Goal: Task Accomplishment & Management: Manage account settings

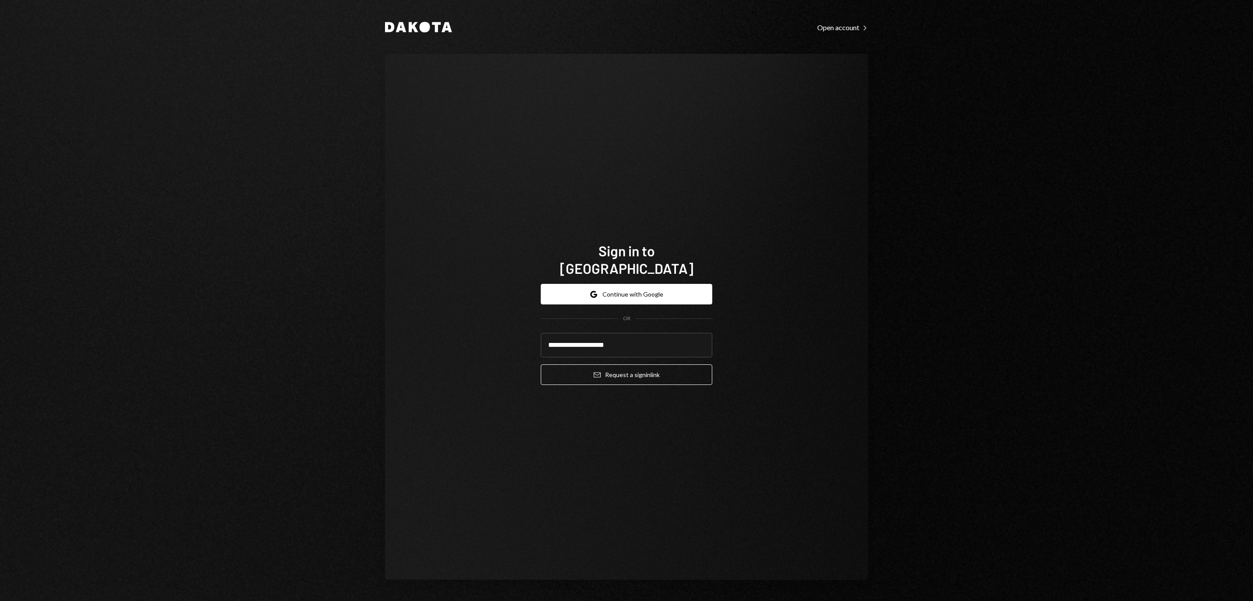
type input "**********"
click at [626, 369] on button "Email Request a sign in link" at bounding box center [626, 374] width 171 height 21
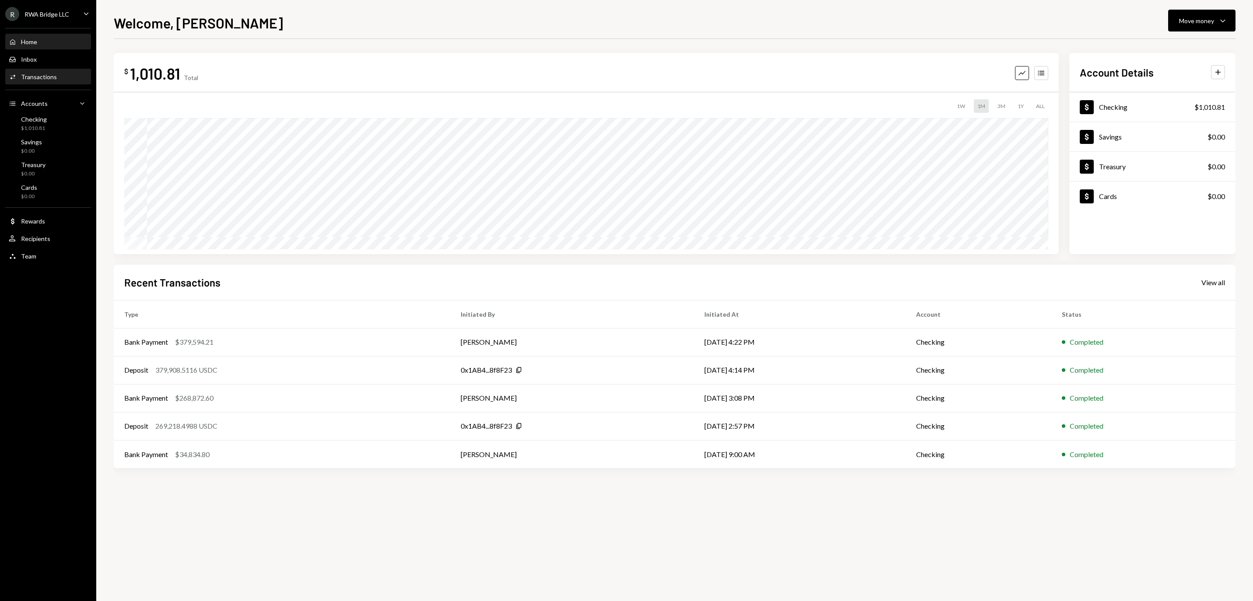
click at [49, 80] on div "Transactions" at bounding box center [39, 76] width 36 height 7
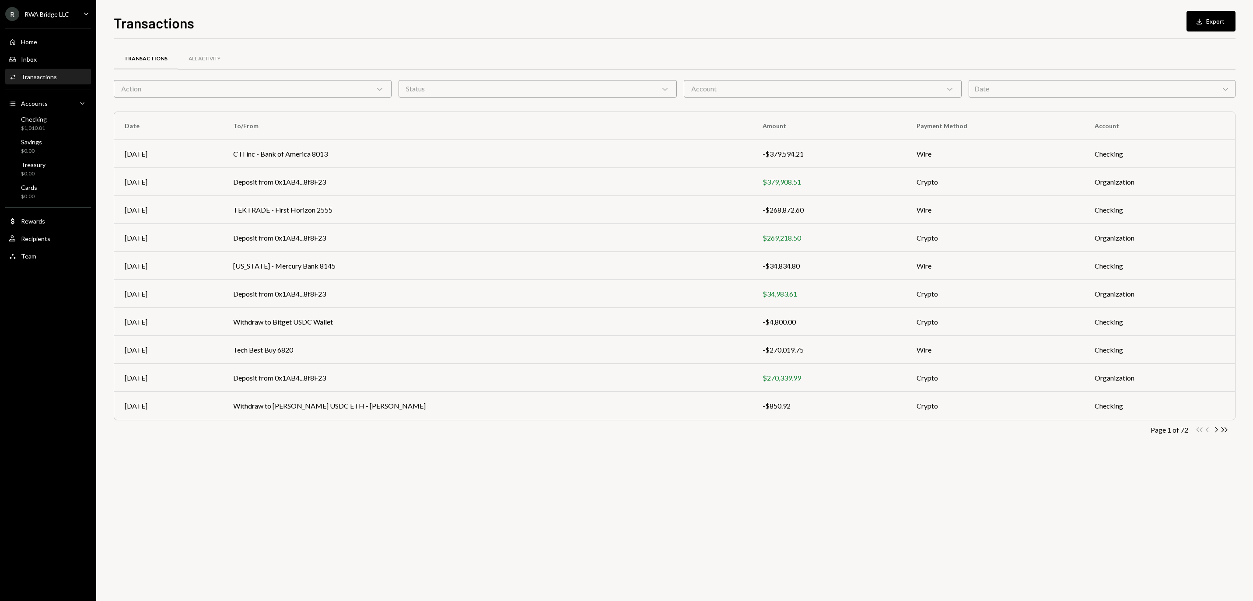
click at [224, 88] on div "Action Chevron Down" at bounding box center [253, 88] width 278 height 17
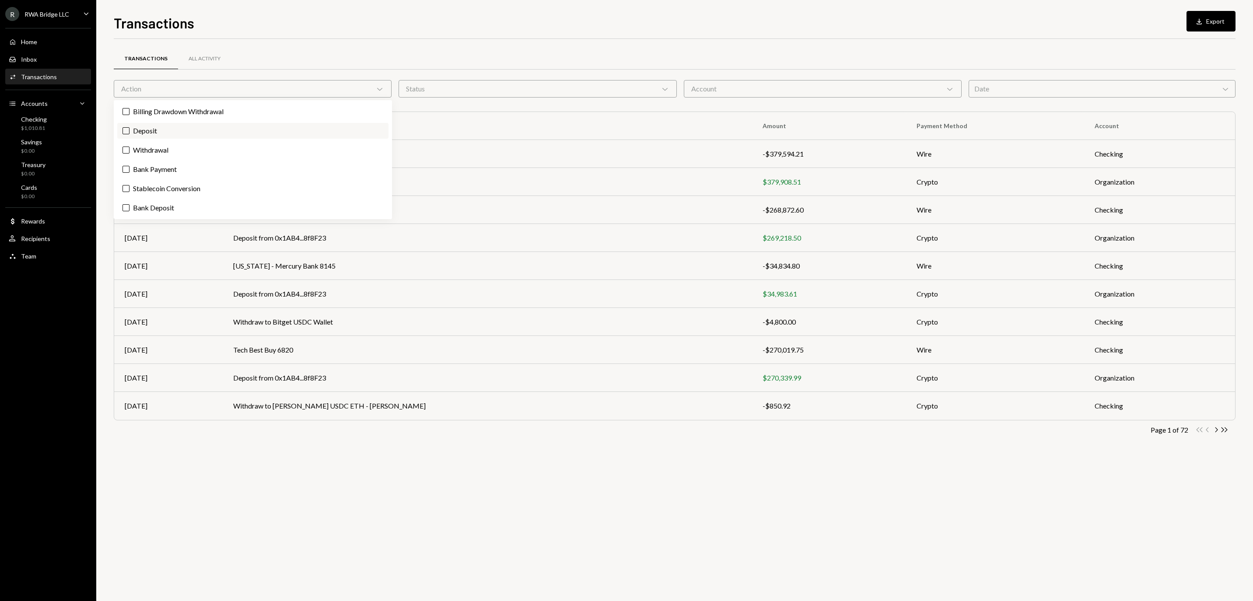
click at [210, 130] on label "Deposit" at bounding box center [252, 131] width 271 height 16
click at [129, 130] on button "Deposit" at bounding box center [125, 130] width 7 height 7
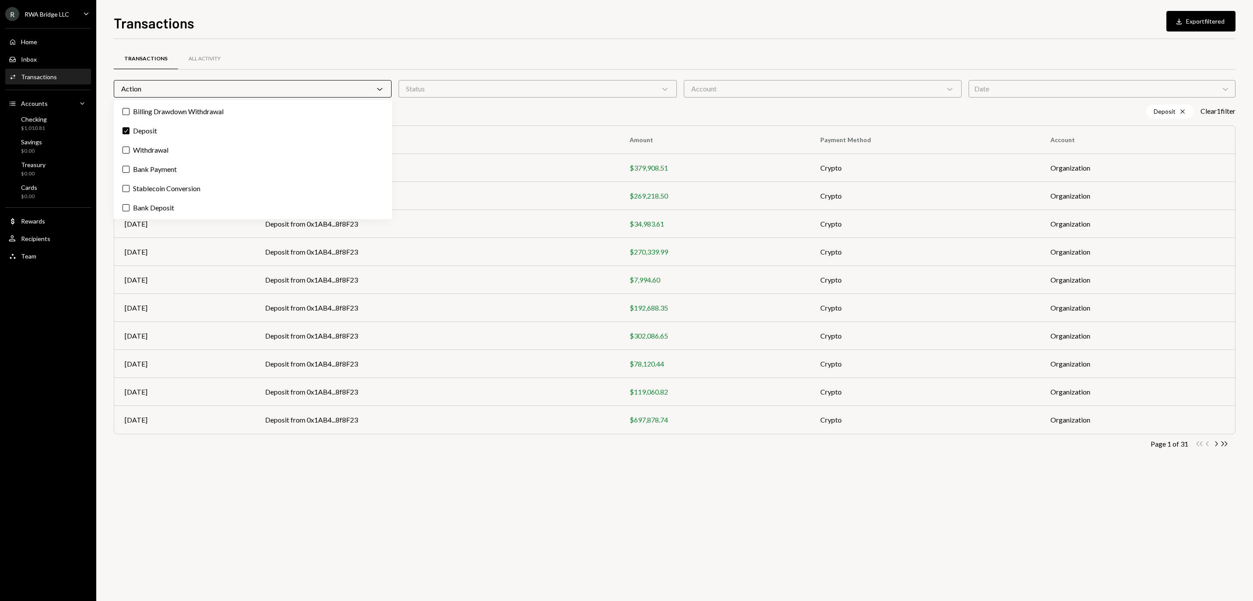
click at [462, 40] on div "Transactions All Activity Action Chevron Down Status Chevron Down Account Chevr…" at bounding box center [674, 255] width 1121 height 432
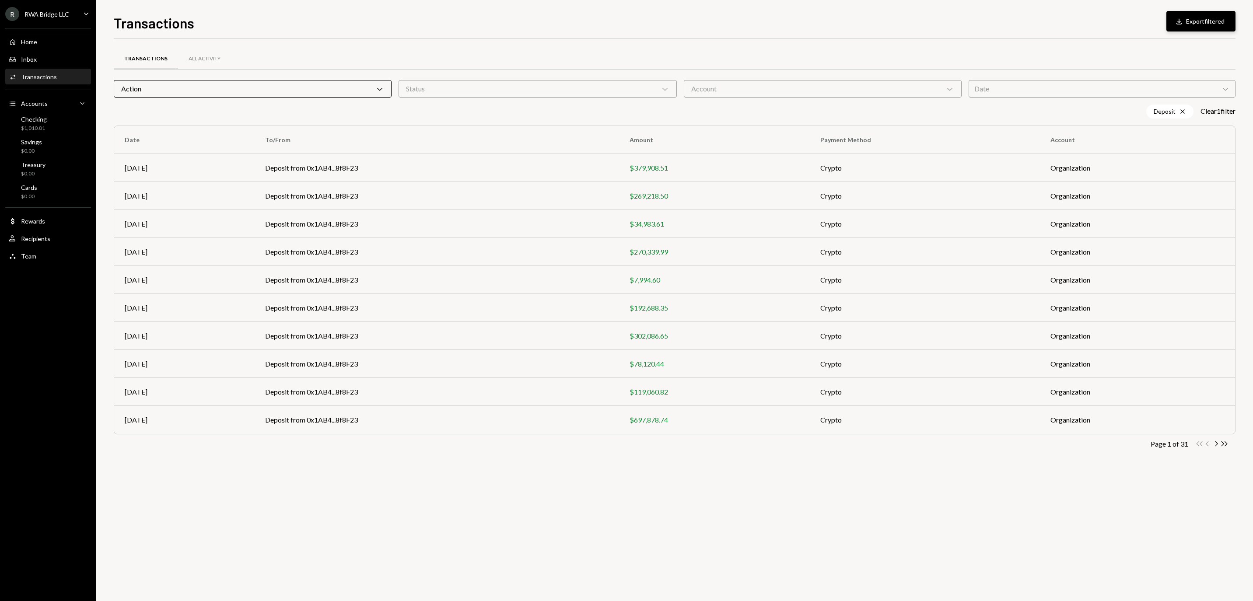
click at [1176, 24] on button "Download Export filtered" at bounding box center [1200, 21] width 69 height 21
click at [285, 87] on div "Action Chevron Down" at bounding box center [253, 88] width 278 height 17
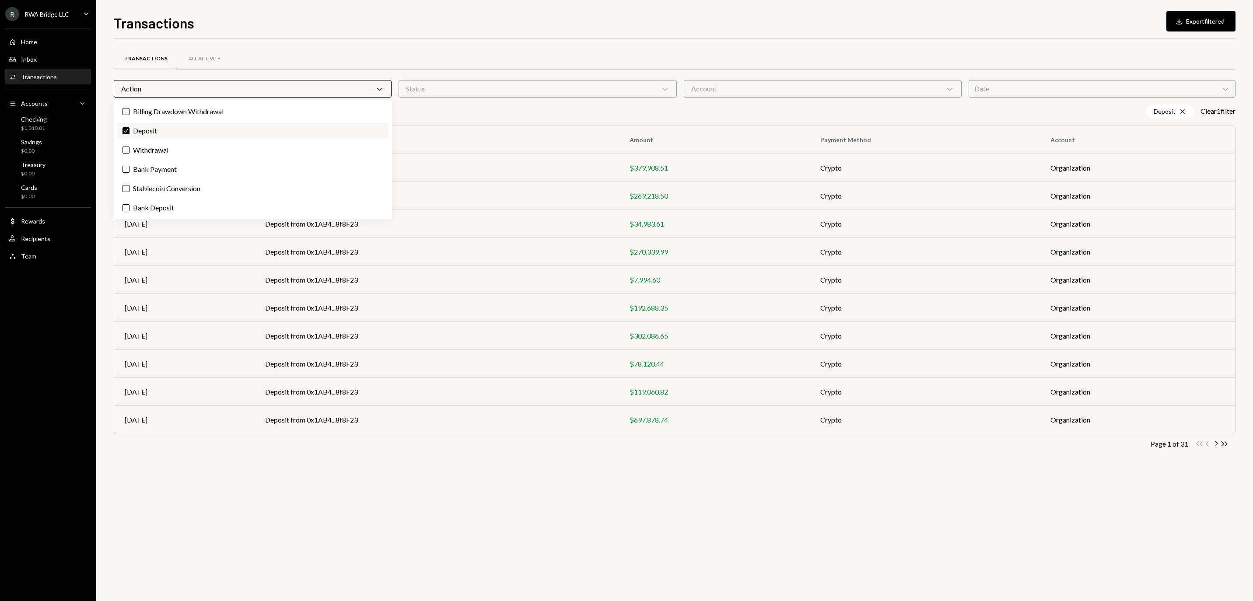
click at [248, 130] on label "Check Deposit" at bounding box center [252, 131] width 271 height 16
click at [129, 130] on button "Check" at bounding box center [125, 130] width 7 height 7
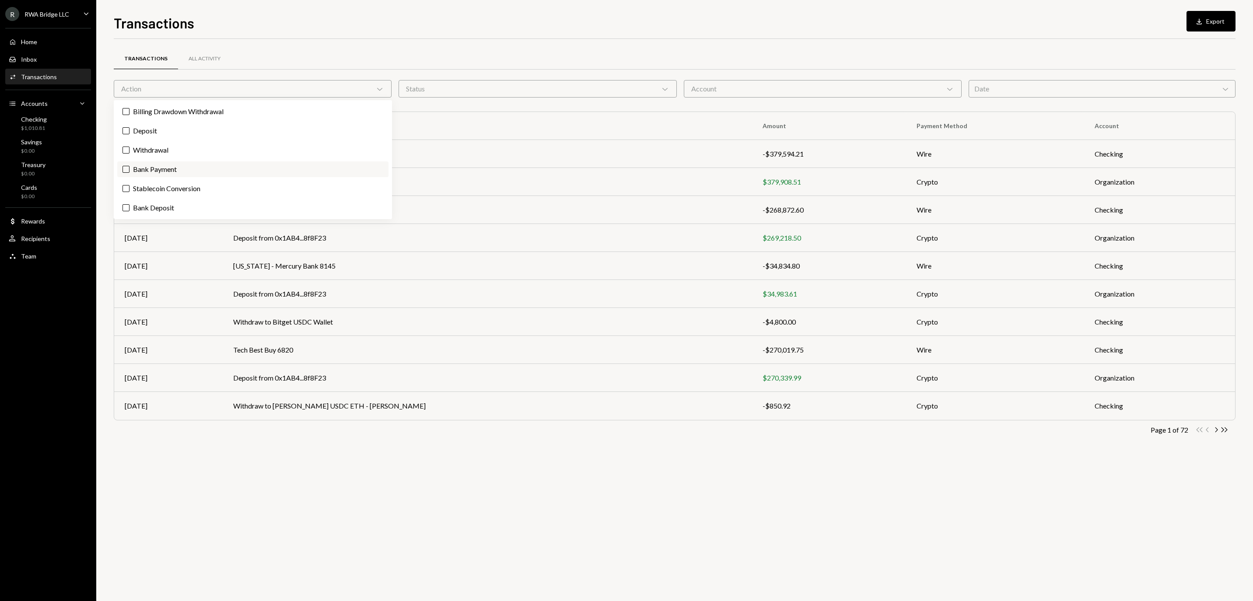
click at [216, 168] on label "Bank Payment" at bounding box center [252, 169] width 271 height 16
click at [129, 168] on button "Bank Payment" at bounding box center [125, 169] width 7 height 7
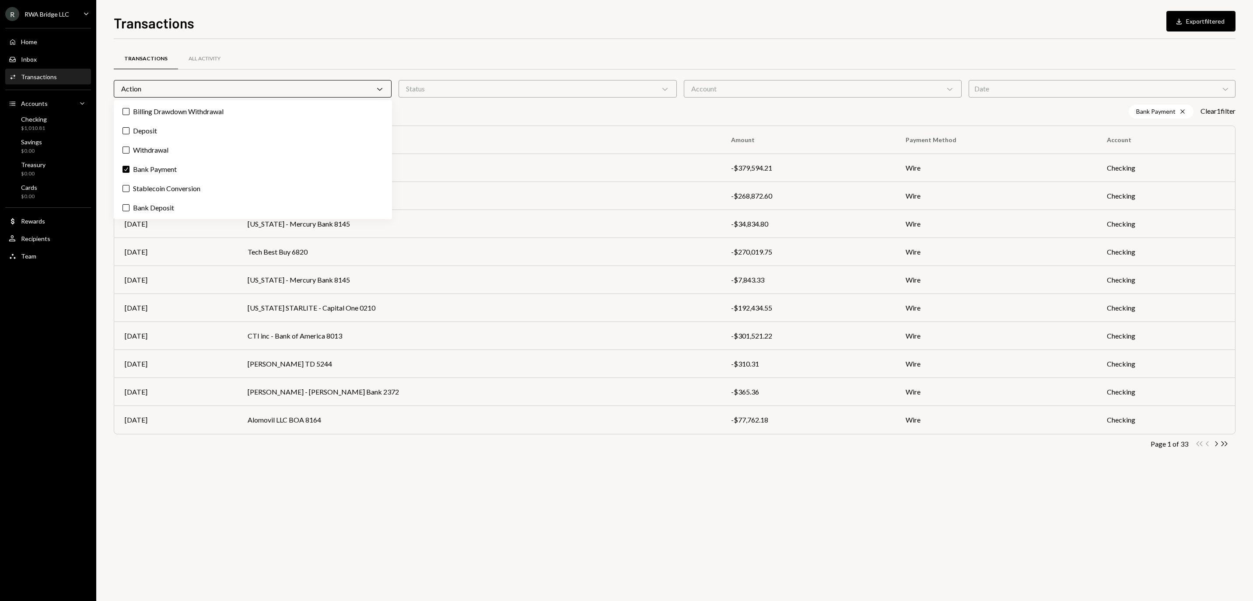
click at [388, 52] on div "Transactions All Activity" at bounding box center [674, 59] width 1121 height 22
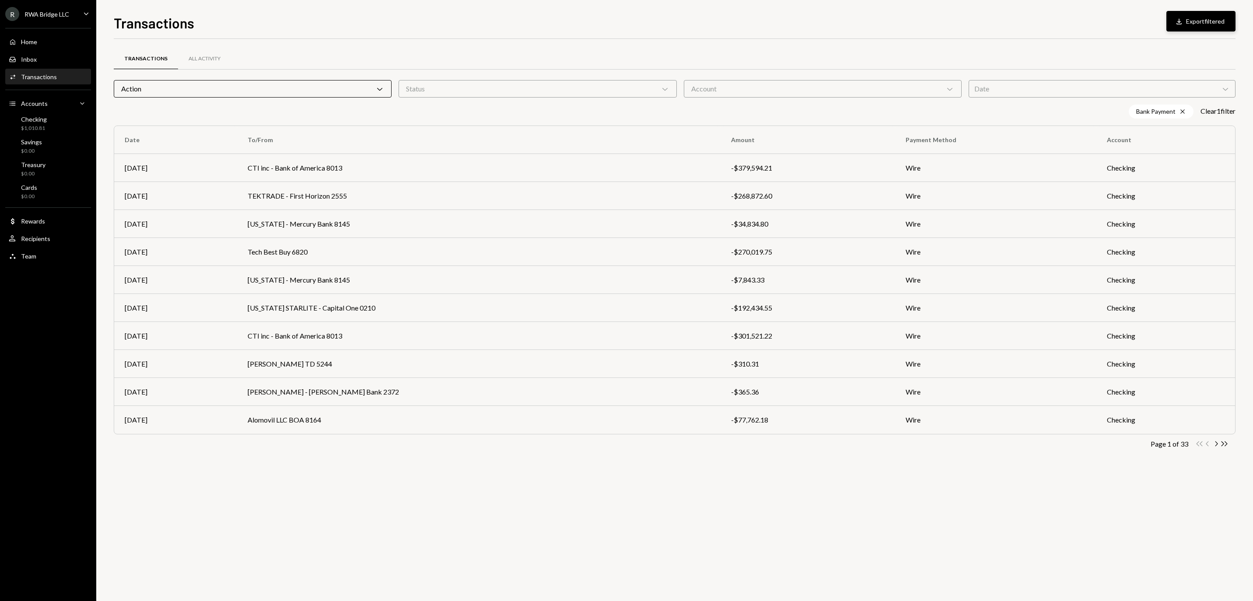
click at [1183, 16] on button "Download Export filtered" at bounding box center [1200, 21] width 69 height 21
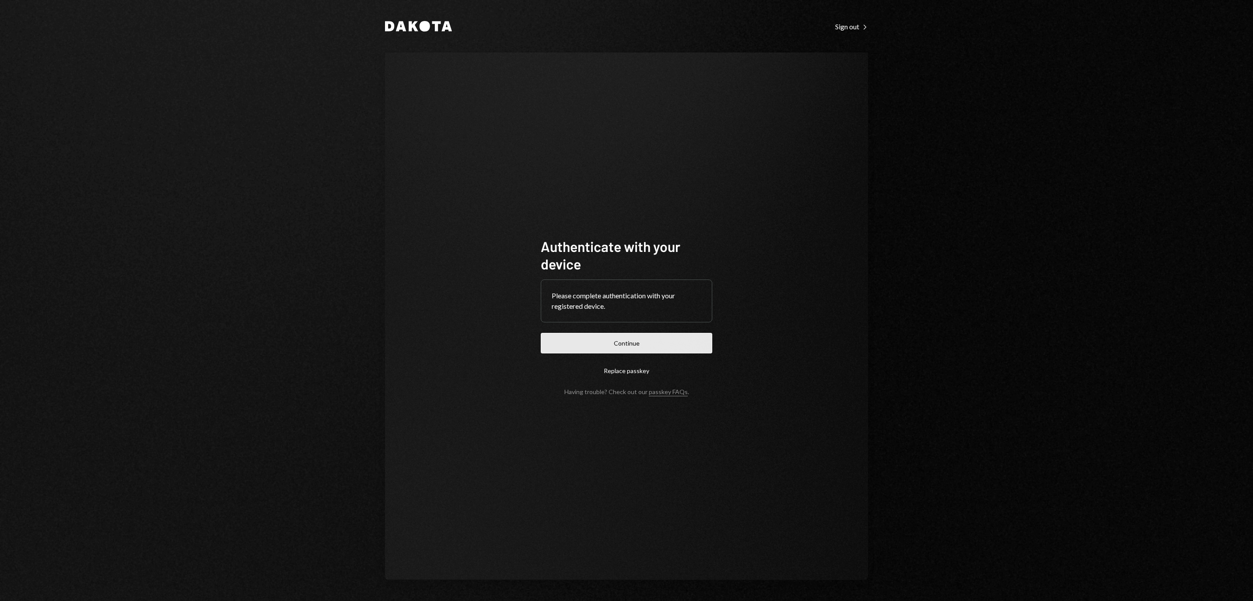
click at [630, 342] on button "Continue" at bounding box center [626, 343] width 171 height 21
